Goal: Task Accomplishment & Management: Use online tool/utility

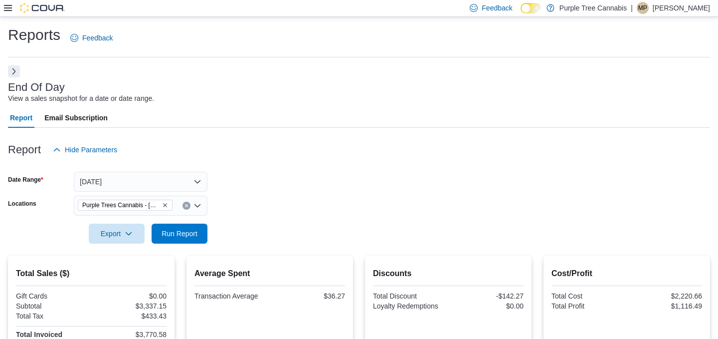
scroll to position [135, 0]
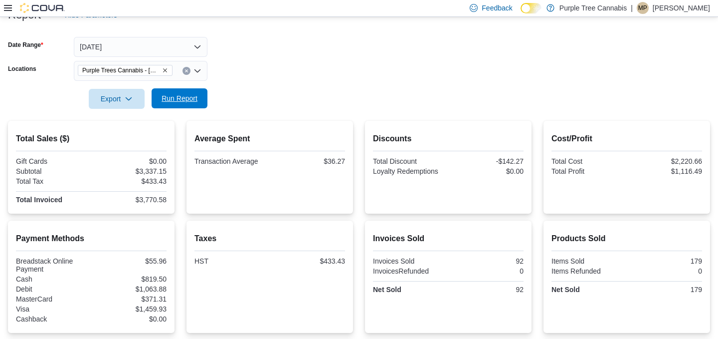
click at [171, 95] on span "Run Report" at bounding box center [180, 98] width 36 height 10
click at [171, 96] on span "Run Report" at bounding box center [180, 98] width 36 height 10
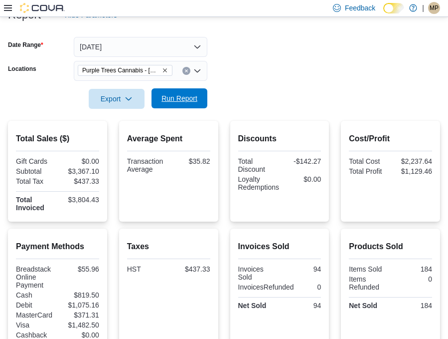
click at [185, 103] on span "Run Report" at bounding box center [180, 98] width 36 height 10
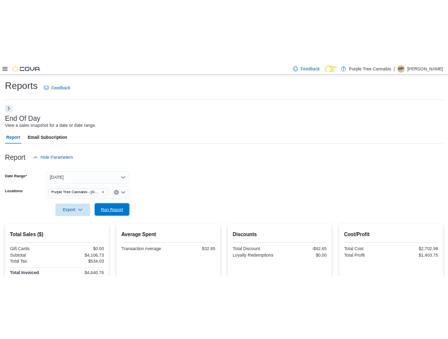
scroll to position [93, 0]
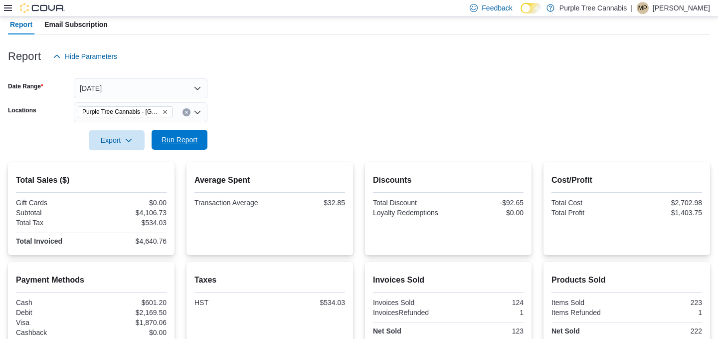
click at [180, 139] on span "Run Report" at bounding box center [180, 140] width 36 height 10
click at [158, 144] on span "Run Report" at bounding box center [180, 140] width 44 height 20
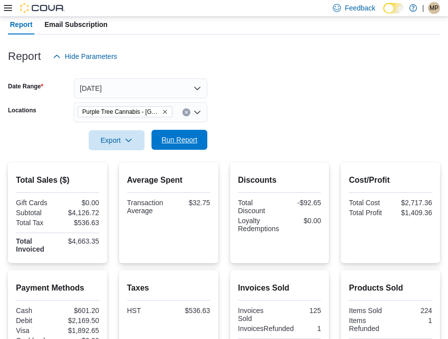
click at [189, 144] on span "Run Report" at bounding box center [180, 140] width 36 height 10
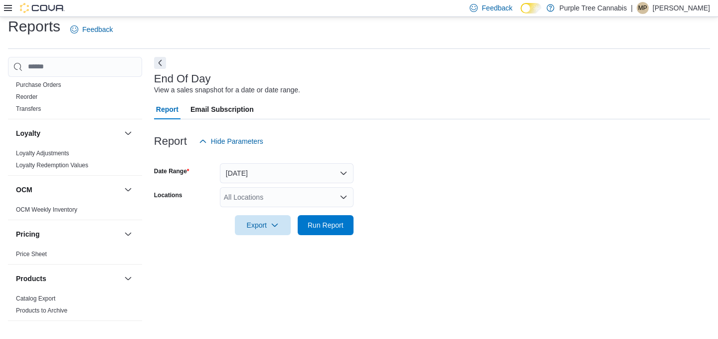
scroll to position [313, 0]
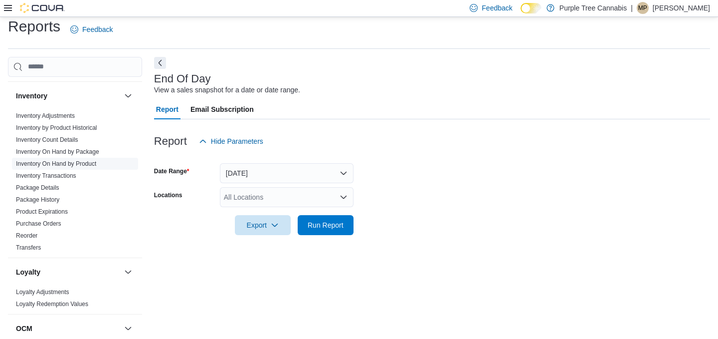
click at [54, 164] on link "Inventory On Hand by Product" at bounding box center [56, 163] width 80 height 7
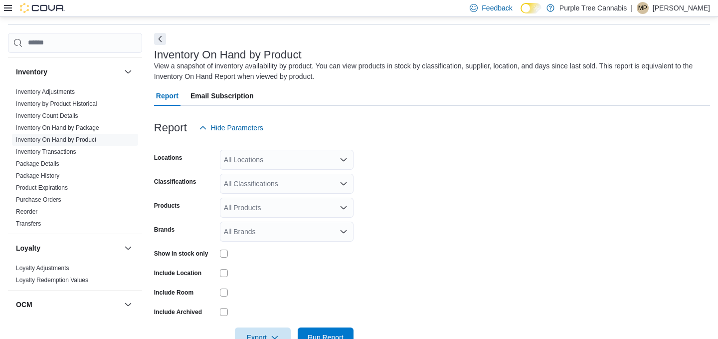
scroll to position [61, 0]
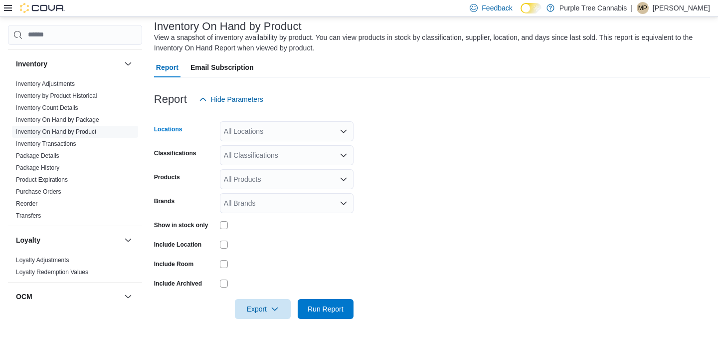
click at [286, 126] on div "All Locations" at bounding box center [287, 131] width 134 height 20
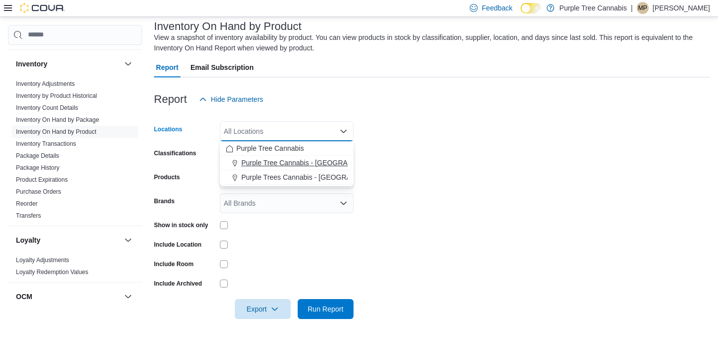
click at [299, 165] on span "Purple Tree Cannabis - [GEOGRAPHIC_DATA]" at bounding box center [314, 163] width 147 height 10
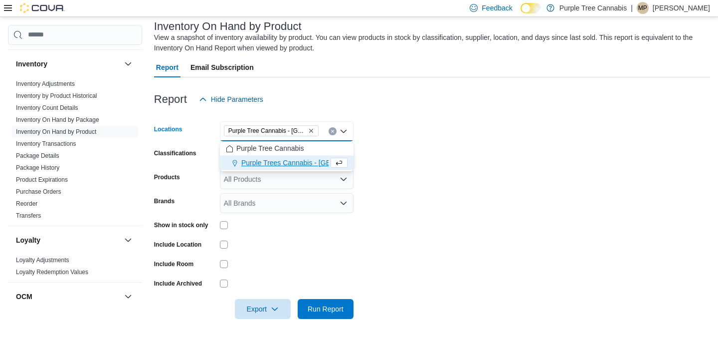
click at [477, 186] on form "Locations Purple Tree Cannabis - [GEOGRAPHIC_DATA] Combo box. Selected. Purple …" at bounding box center [432, 214] width 556 height 210
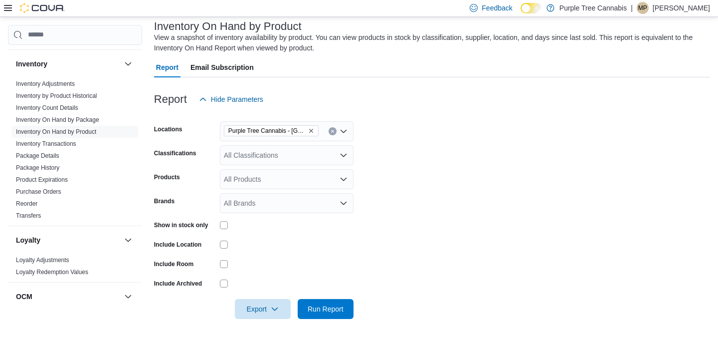
click at [330, 321] on div at bounding box center [432, 325] width 556 height 12
click at [335, 305] on span "Run Report" at bounding box center [326, 308] width 36 height 10
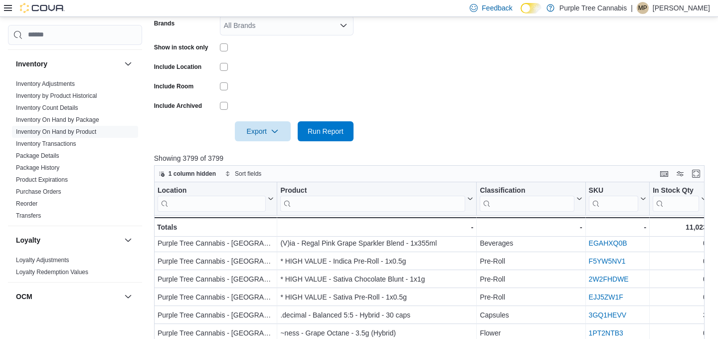
scroll to position [20, 108]
